Goal: Check status: Check status

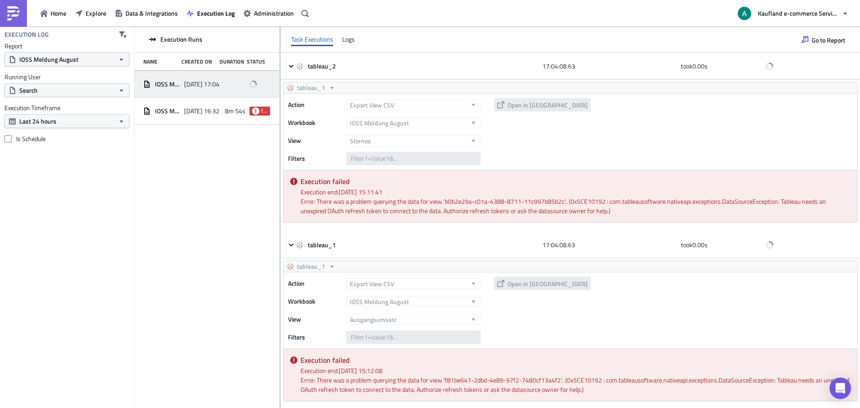
click at [217, 86] on span "2025-10-14 17:04" at bounding box center [201, 84] width 35 height 8
click at [218, 112] on span "2025-10-14 16:32" at bounding box center [201, 111] width 35 height 8
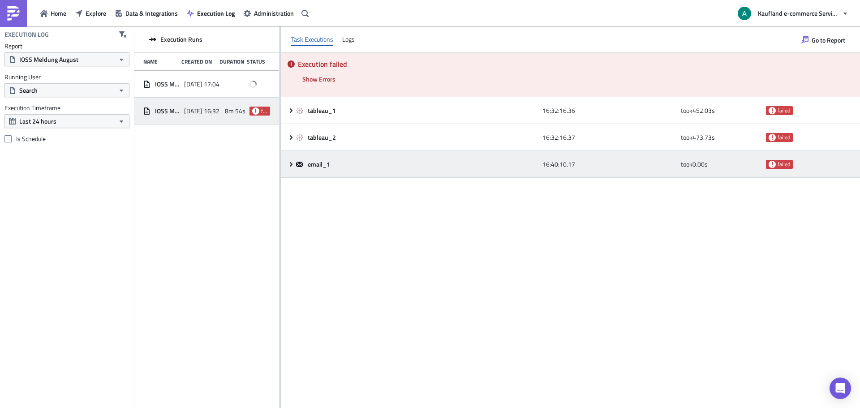
click at [293, 166] on icon at bounding box center [291, 164] width 7 height 7
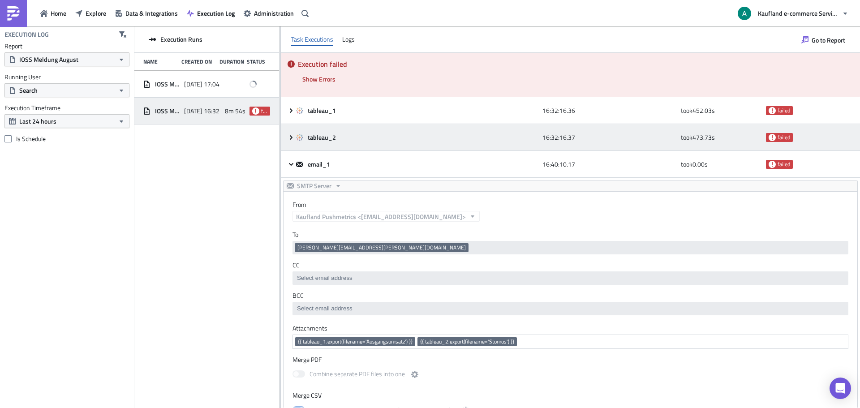
click at [293, 136] on icon at bounding box center [291, 137] width 7 height 7
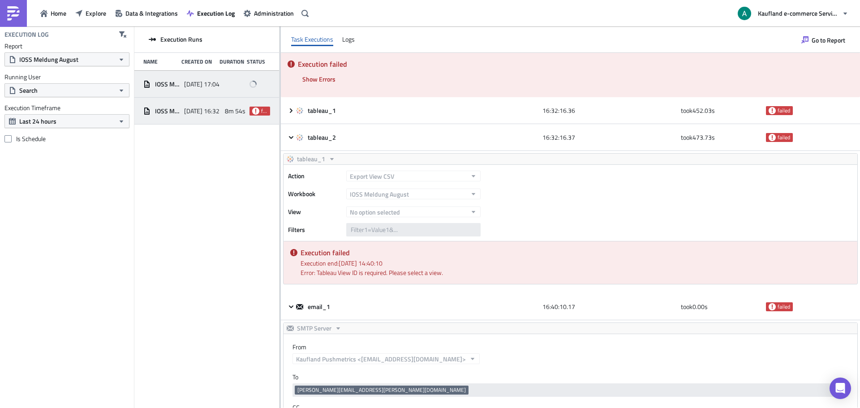
click at [171, 88] on div "IOSS Meldung August" at bounding box center [161, 84] width 36 height 16
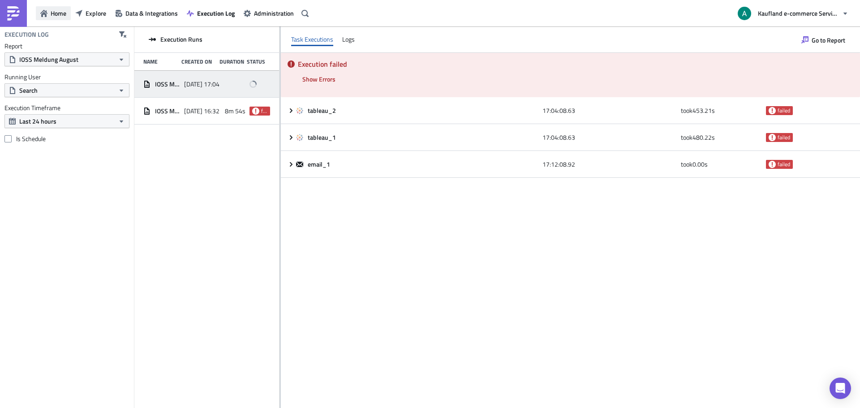
click at [67, 11] on button "Home" at bounding box center [53, 13] width 35 height 14
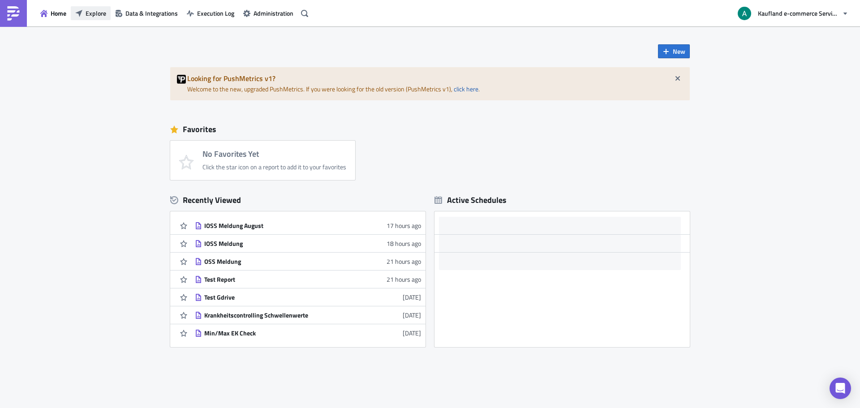
click at [87, 12] on span "Explore" at bounding box center [96, 13] width 21 height 9
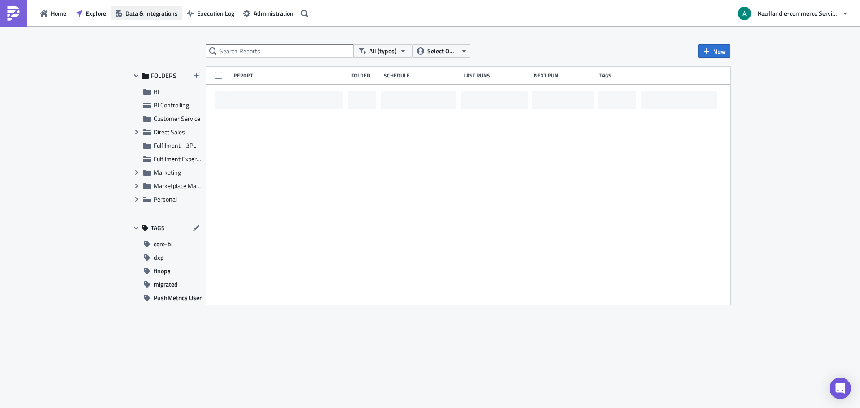
click at [146, 13] on span "Data & Integrations" at bounding box center [151, 13] width 52 height 9
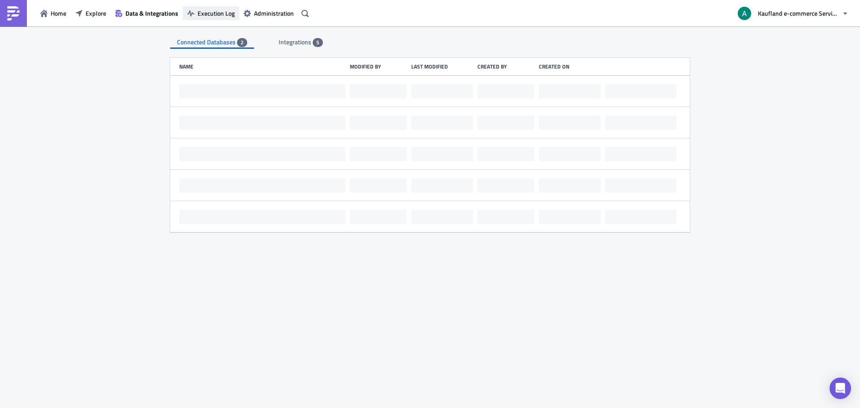
click at [203, 12] on span "Execution Log" at bounding box center [216, 13] width 37 height 9
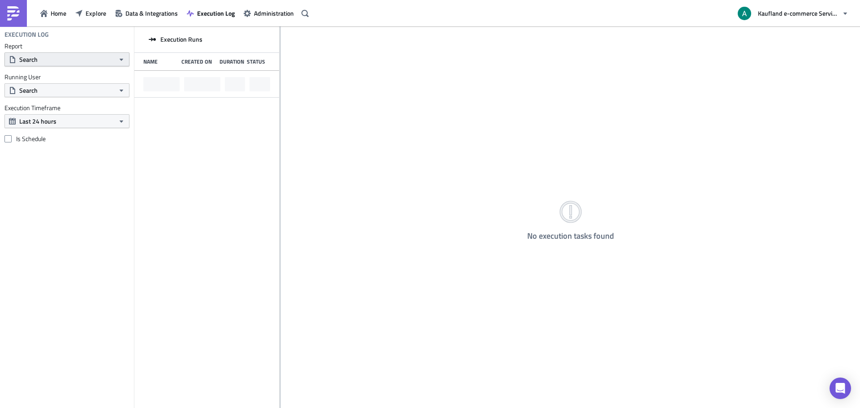
click at [86, 63] on button "Search" at bounding box center [66, 59] width 125 height 14
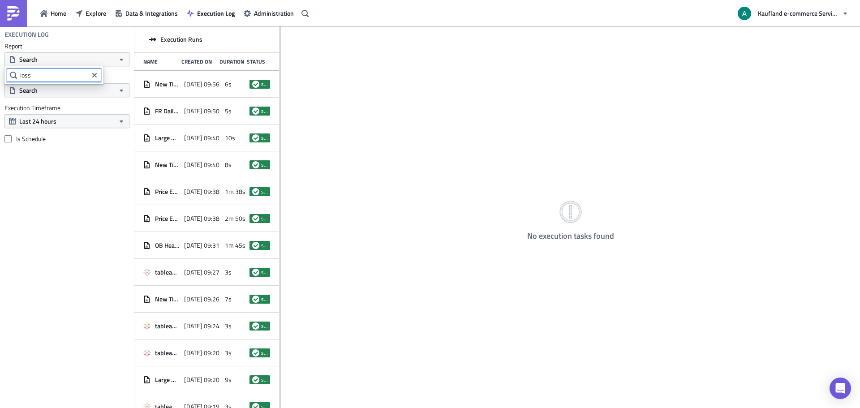
type input "ioss"
click at [47, 95] on link "IOSS Meldung August" at bounding box center [54, 90] width 95 height 13
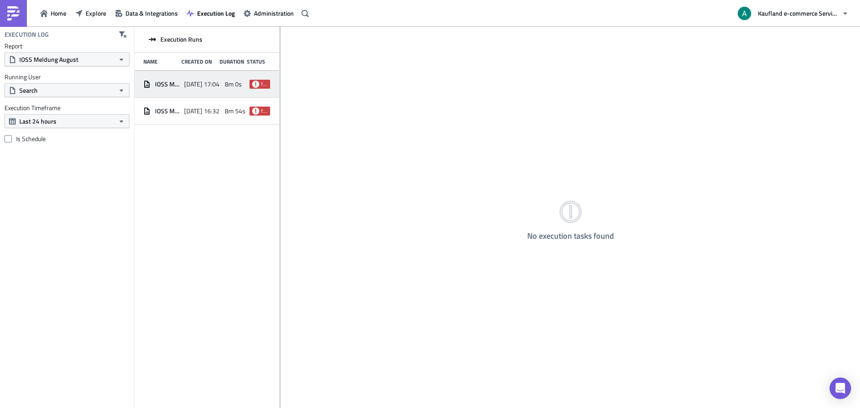
click at [224, 84] on div "IOSS Meldung August 2025-10-14 17:04 8m 0s failed" at bounding box center [206, 84] width 145 height 27
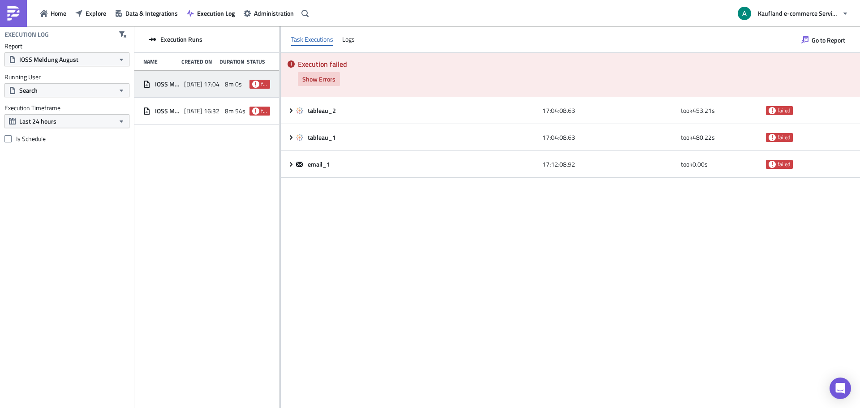
click at [327, 82] on span "Show Errors" at bounding box center [318, 78] width 33 height 9
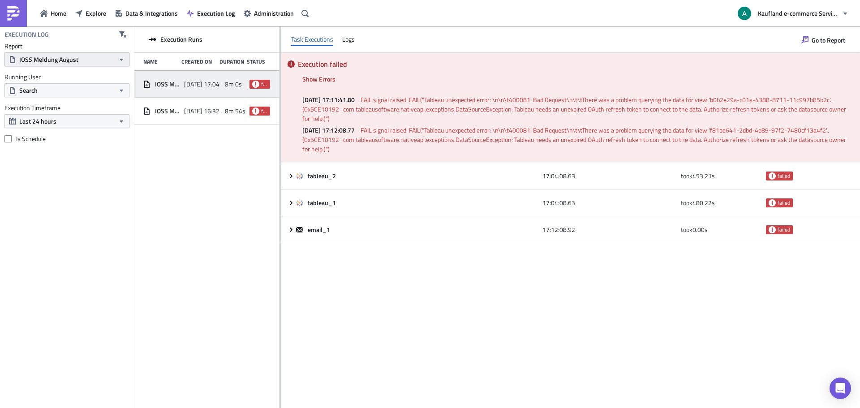
click at [37, 61] on span "IOSS Meldung August" at bounding box center [48, 59] width 59 height 9
click at [52, 90] on div "IOSS Meldung August" at bounding box center [59, 90] width 78 height 9
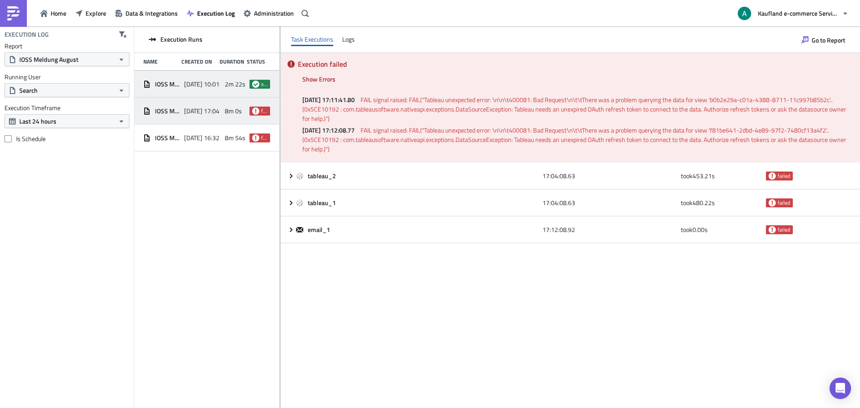
click at [178, 86] on span "IOSS Meldung August" at bounding box center [167, 84] width 25 height 8
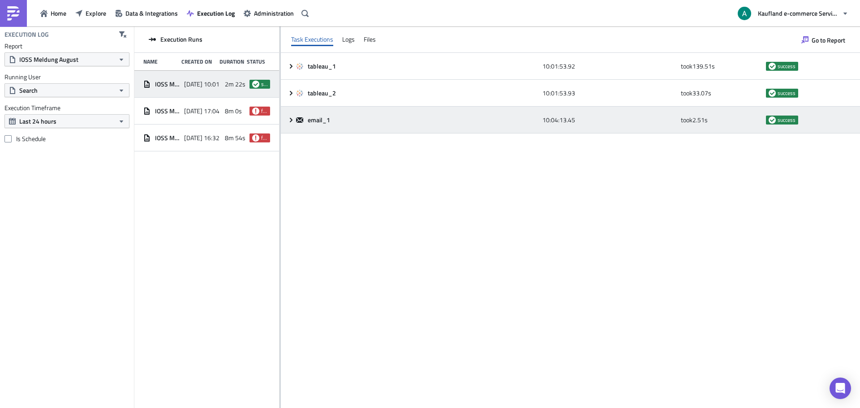
click at [293, 117] on icon at bounding box center [291, 119] width 7 height 7
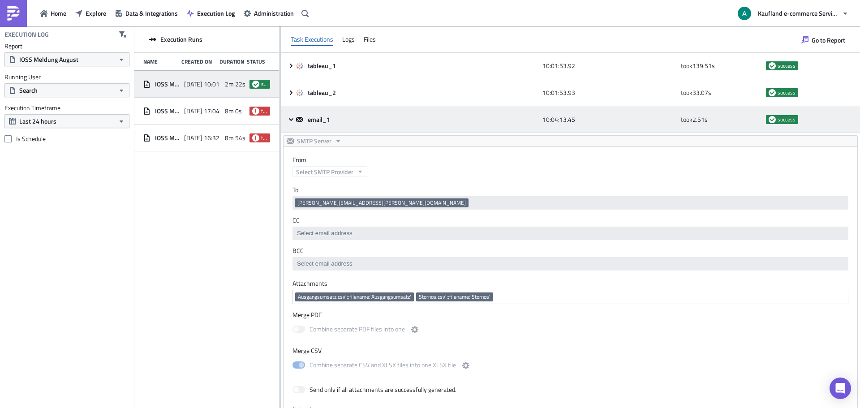
scroll to position [237, 0]
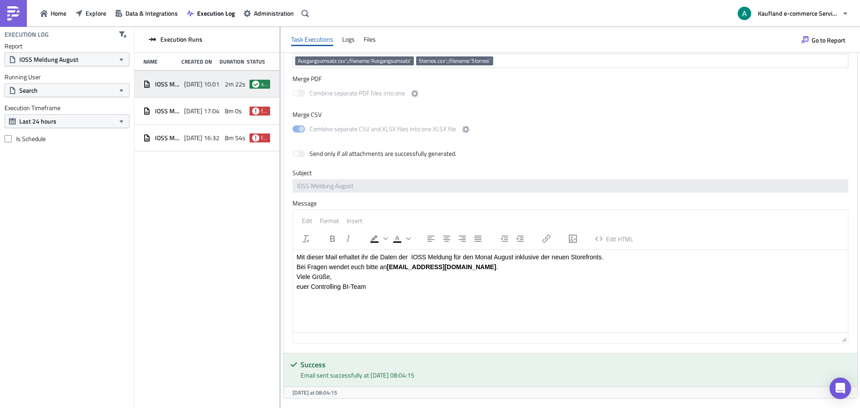
click at [207, 86] on span "2025-10-15 10:01" at bounding box center [201, 84] width 35 height 8
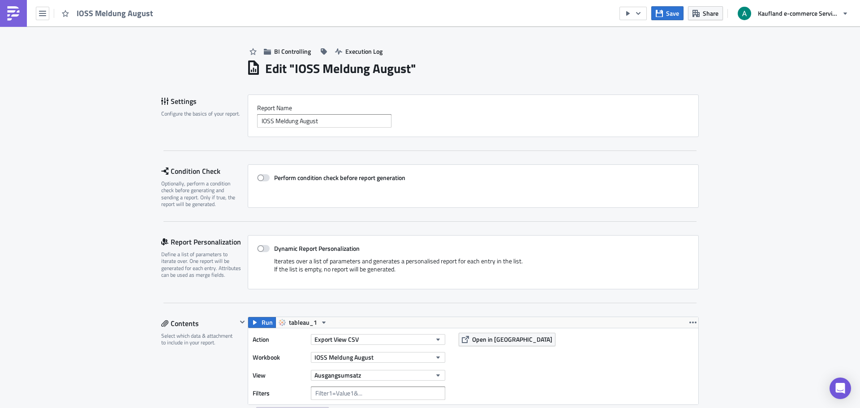
scroll to position [198, 0]
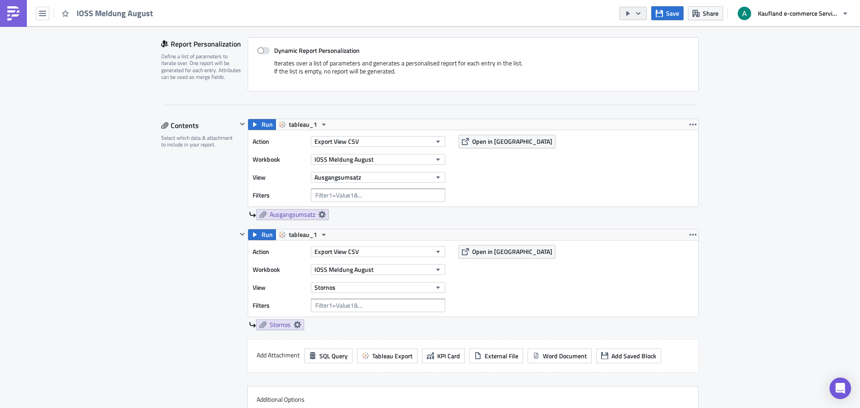
click at [640, 14] on icon "button" at bounding box center [638, 13] width 7 height 7
click at [643, 38] on div "Send Just to Me" at bounding box center [660, 35] width 70 height 9
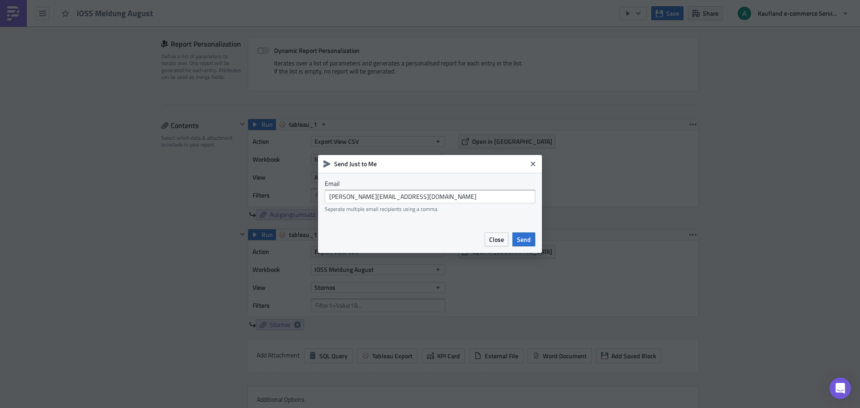
click at [521, 237] on span "Send" at bounding box center [524, 239] width 14 height 9
